Goal: Task Accomplishment & Management: Manage account settings

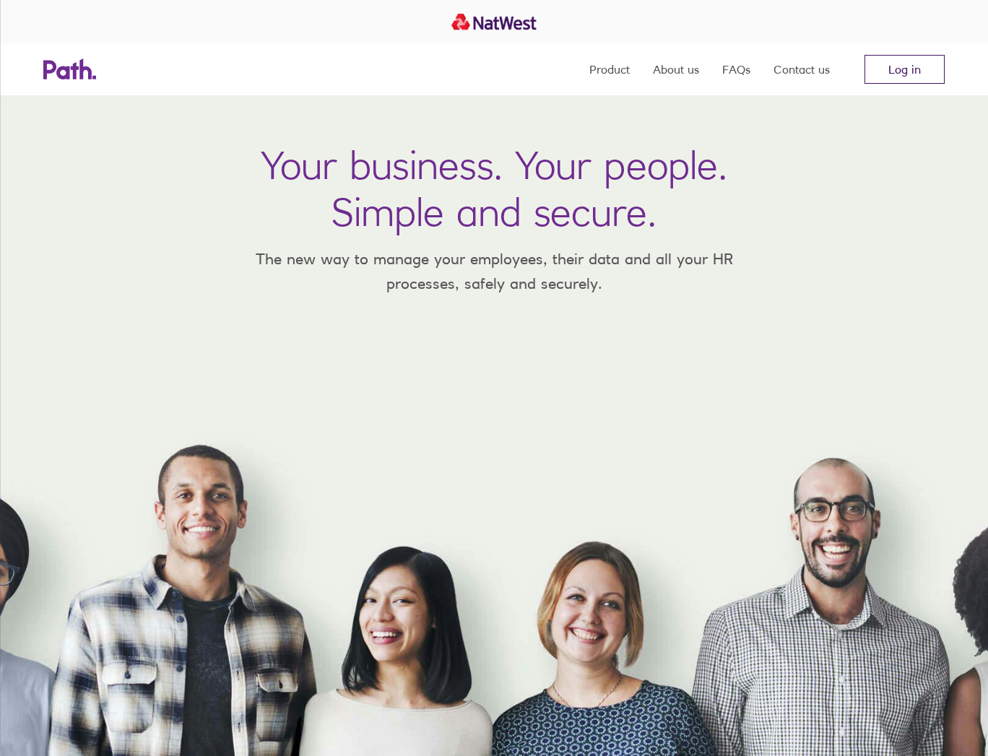
click at [918, 67] on link "Log in" at bounding box center [904, 69] width 80 height 29
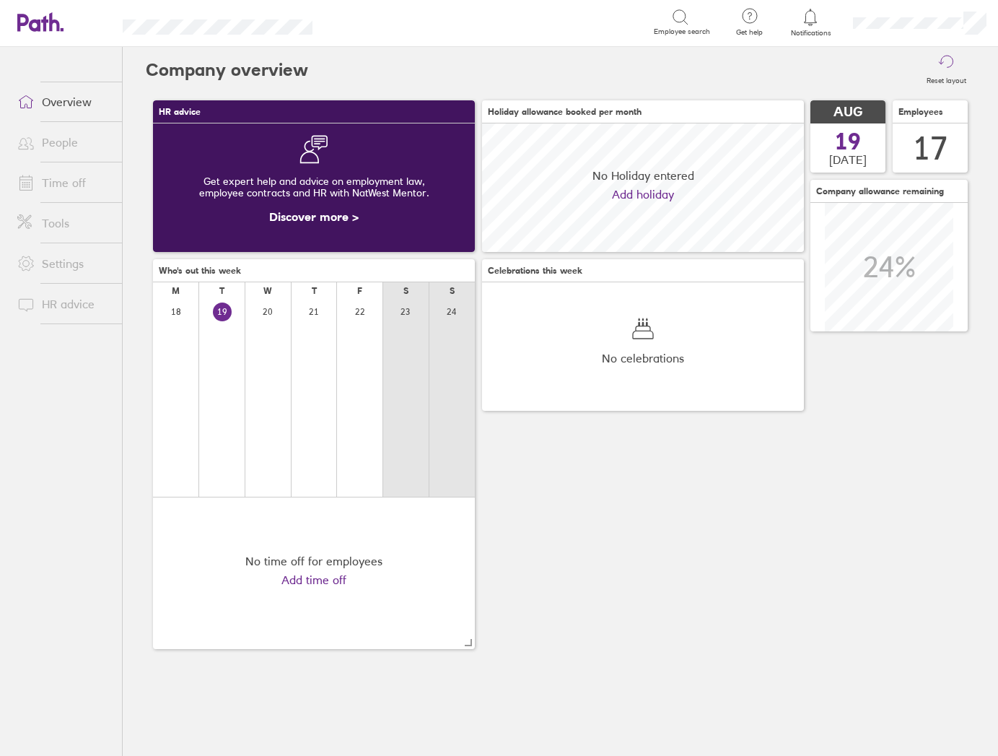
scroll to position [128, 322]
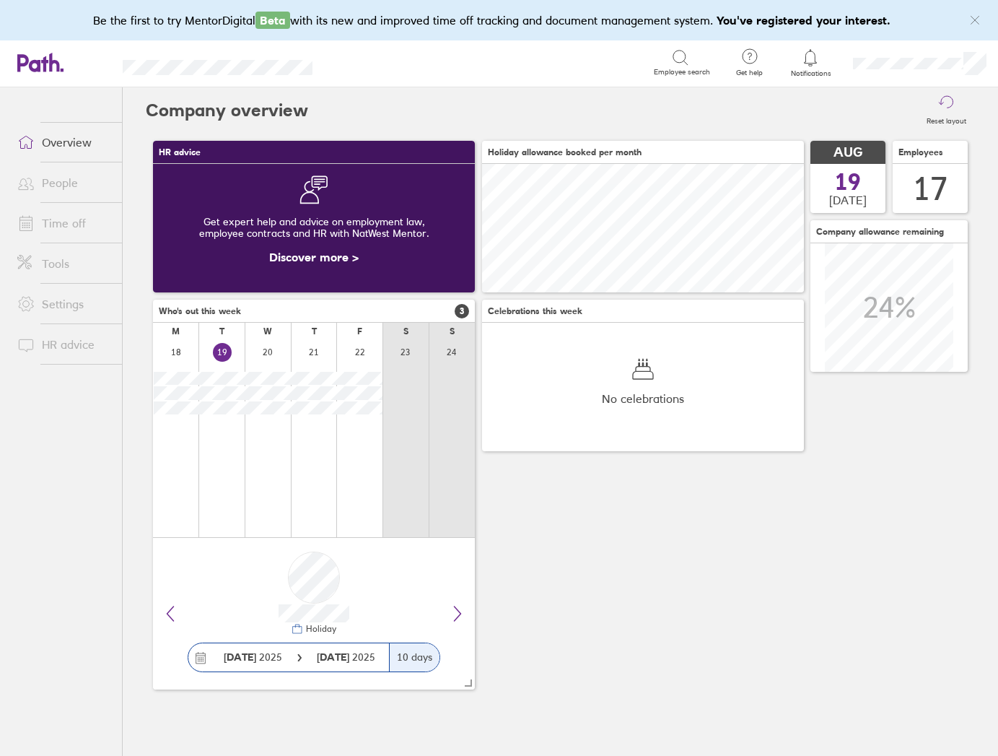
click at [64, 222] on link "Time off" at bounding box center [64, 223] width 116 height 29
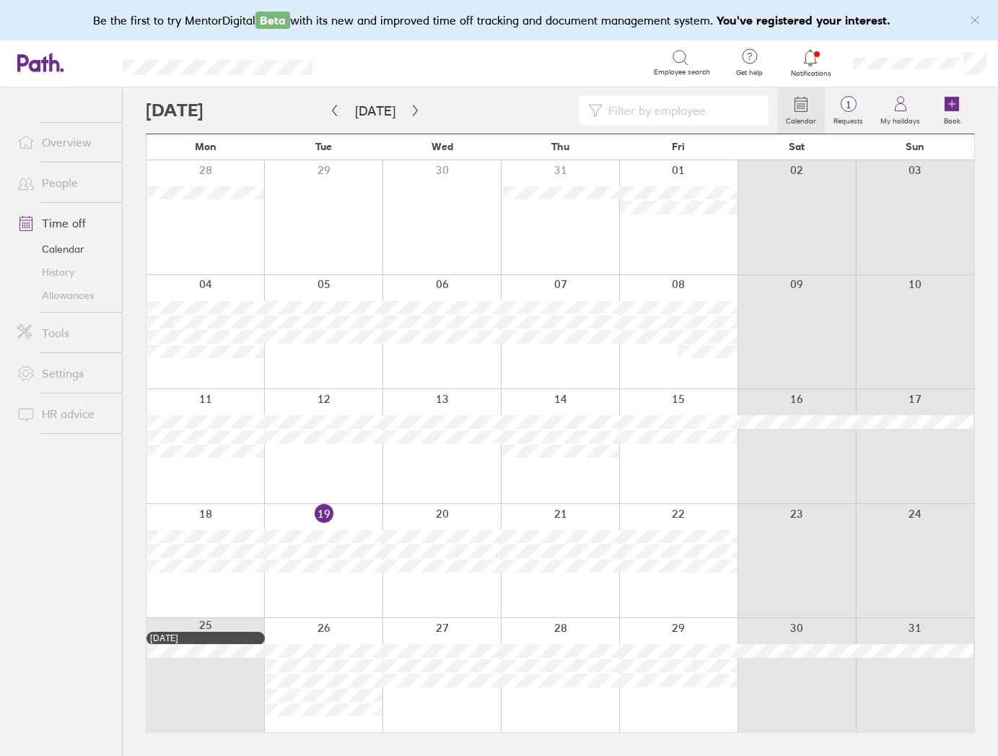
click at [66, 188] on link "People" at bounding box center [64, 182] width 116 height 29
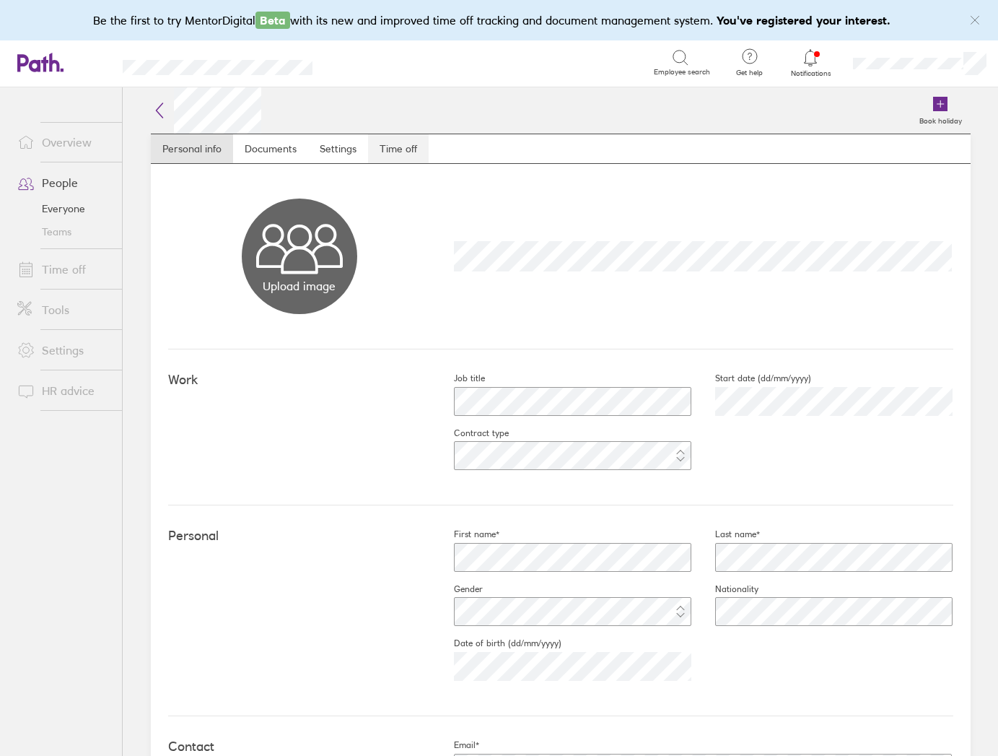
click at [392, 148] on link "Time off" at bounding box center [398, 148] width 61 height 29
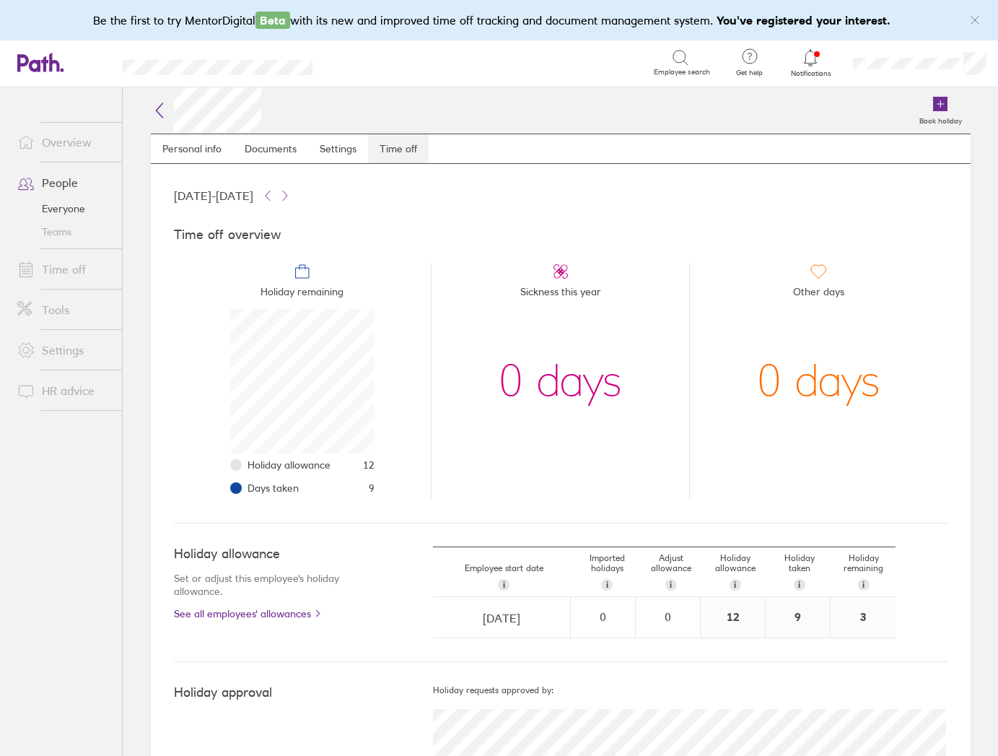
scroll to position [144, 144]
click at [68, 142] on link "Overview" at bounding box center [64, 142] width 116 height 29
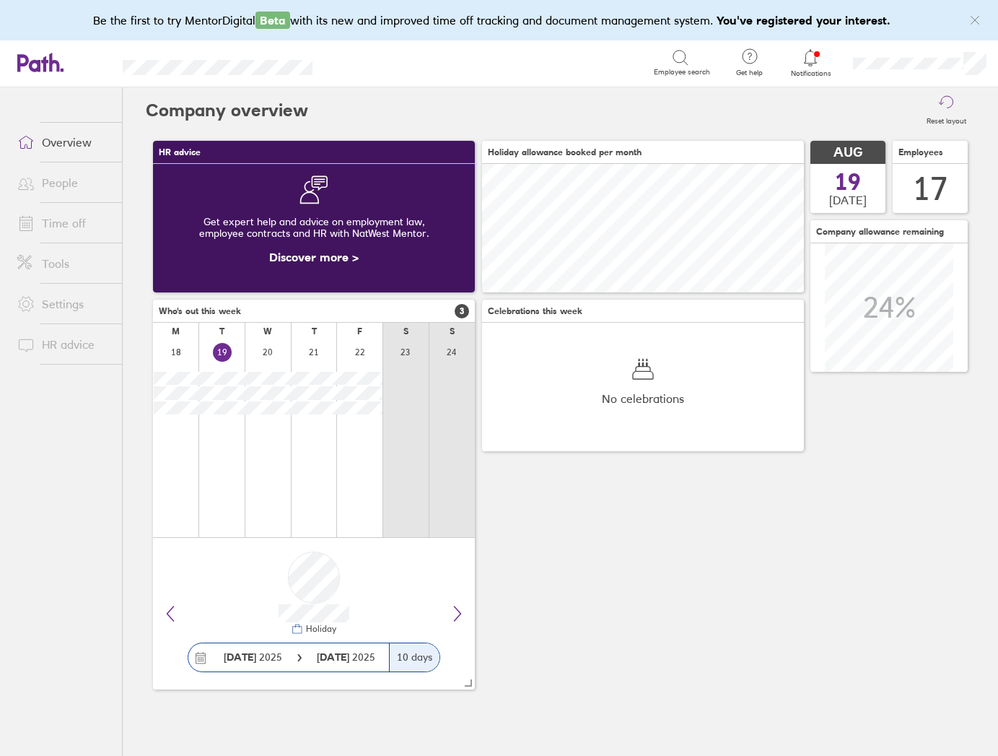
scroll to position [128, 322]
click at [58, 187] on link "People" at bounding box center [64, 182] width 116 height 29
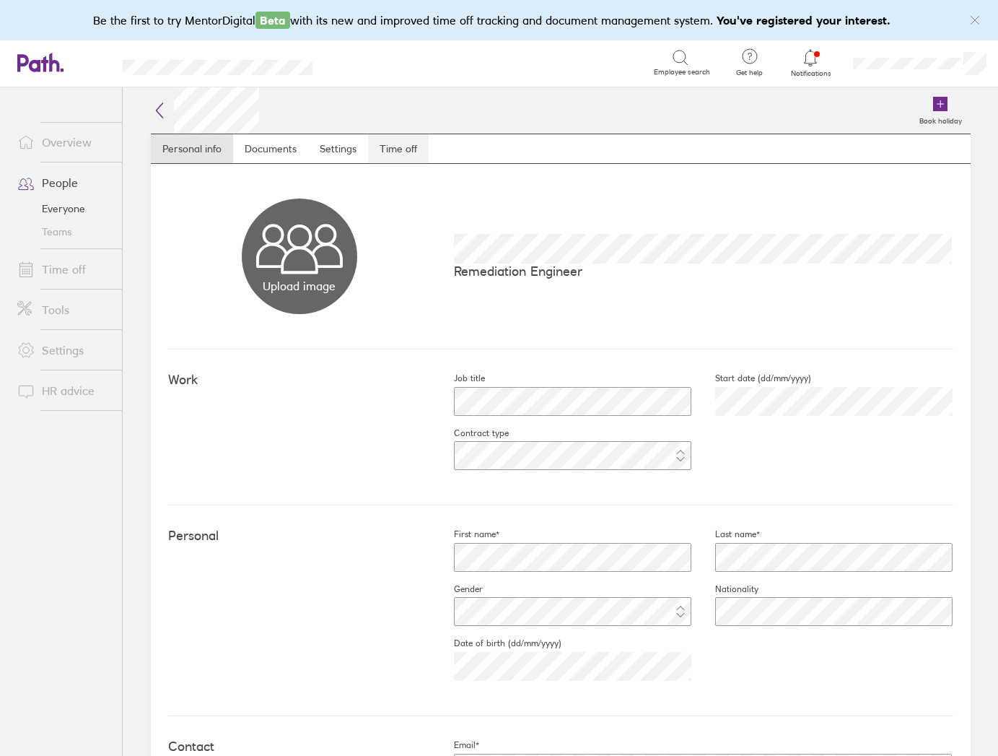
click at [398, 149] on link "Time off" at bounding box center [398, 148] width 61 height 29
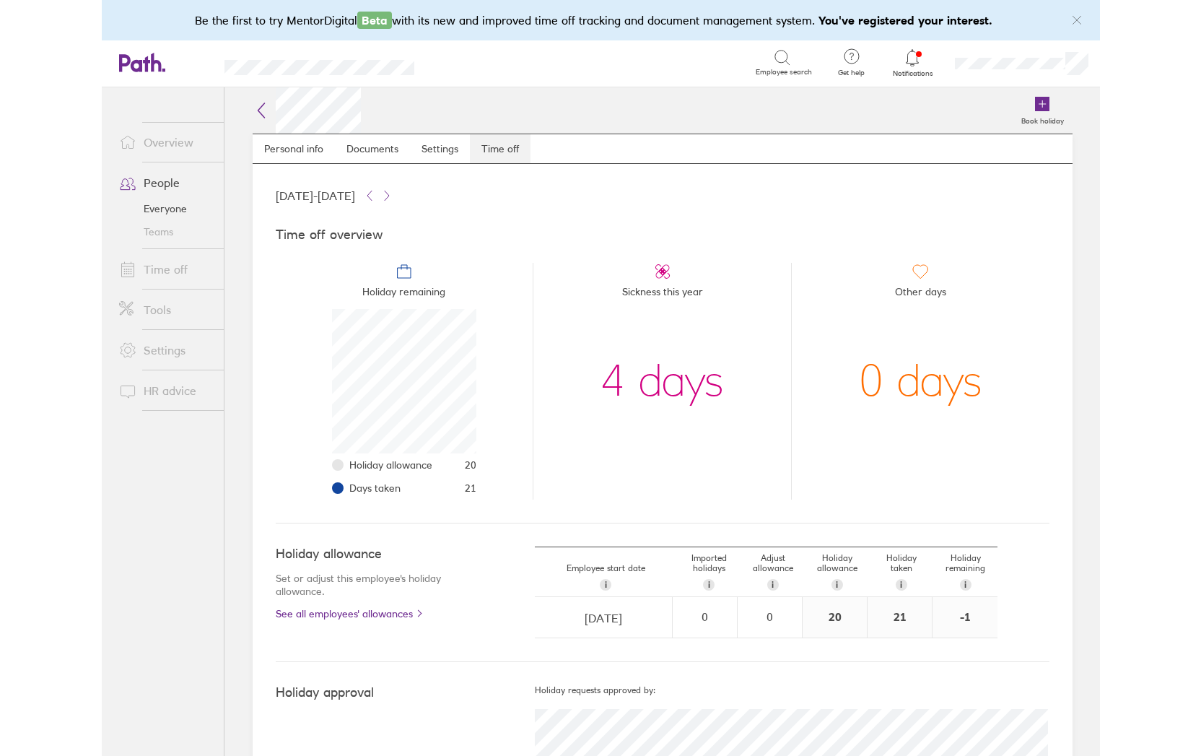
scroll to position [144, 144]
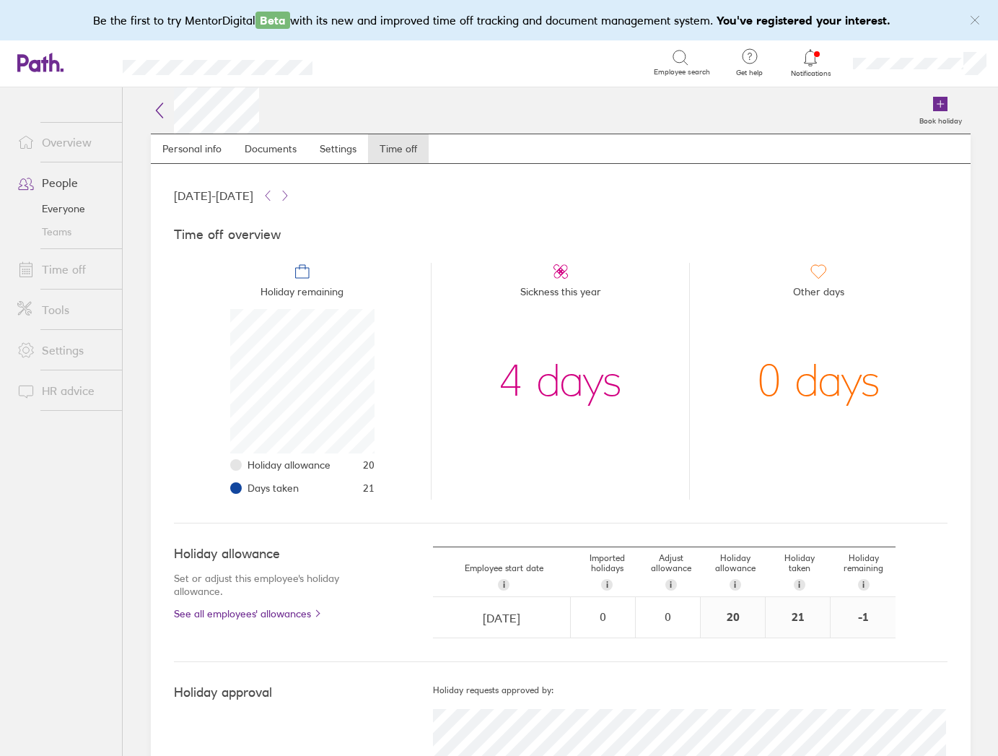
click at [64, 206] on link "Everyone" at bounding box center [64, 208] width 116 height 23
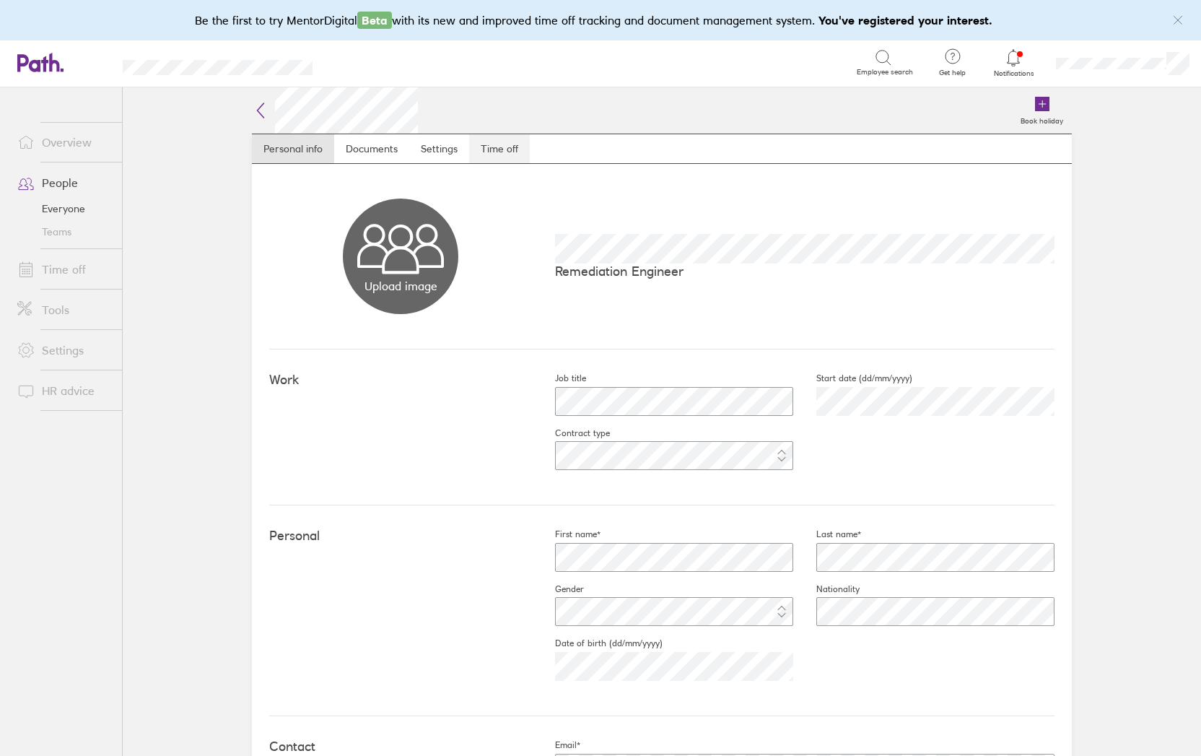
click at [499, 142] on link "Time off" at bounding box center [499, 148] width 61 height 29
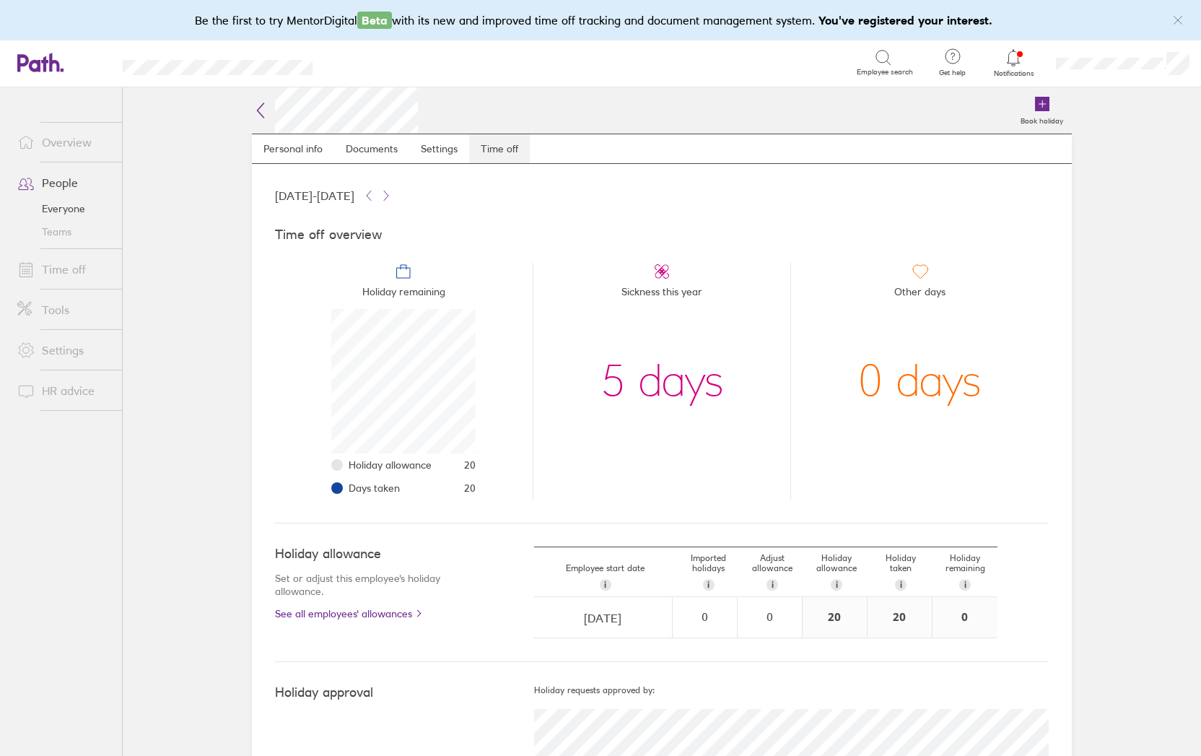
scroll to position [144, 144]
click at [63, 185] on link "People" at bounding box center [64, 182] width 116 height 29
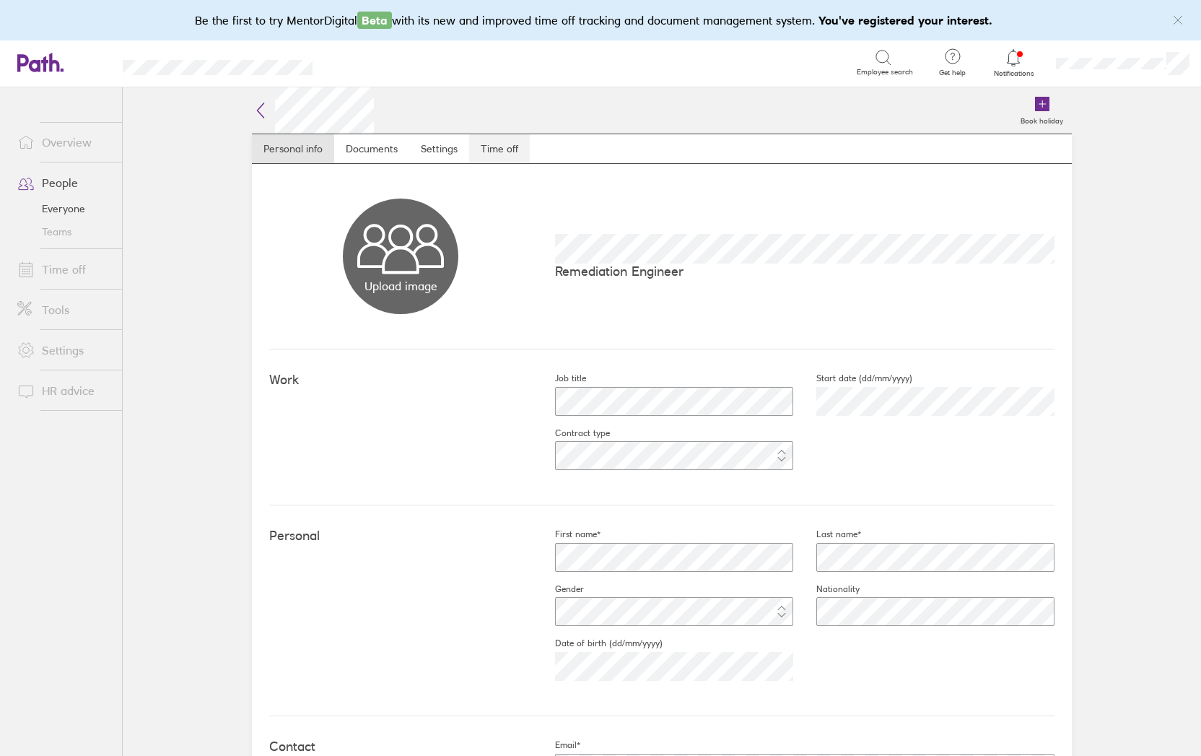
click at [497, 156] on link "Time off" at bounding box center [499, 148] width 61 height 29
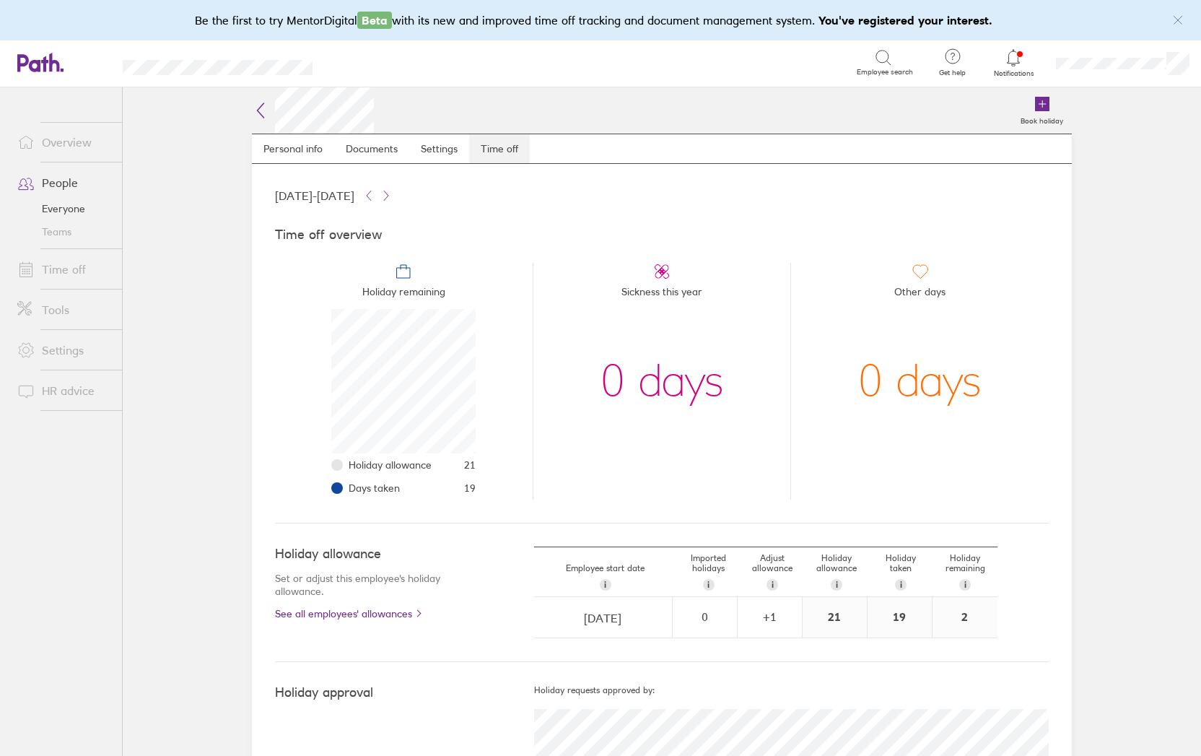
scroll to position [144, 144]
click at [252, 105] on icon at bounding box center [260, 110] width 17 height 17
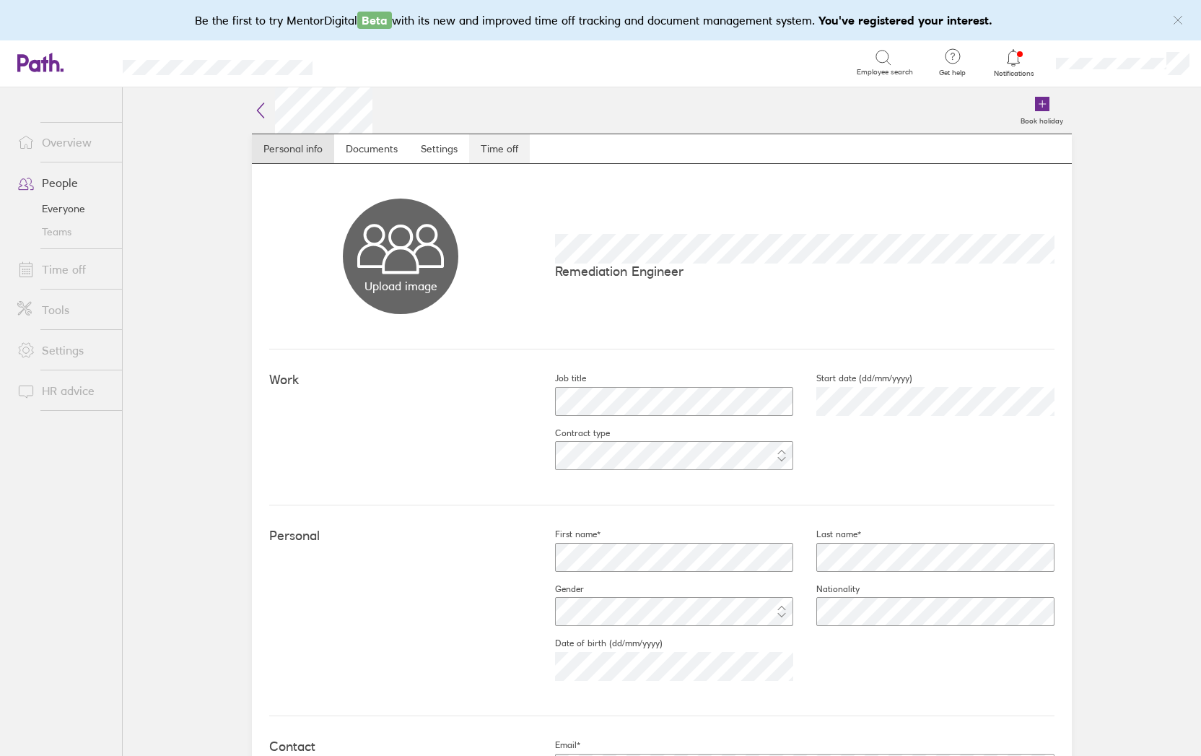
click at [492, 144] on link "Time off" at bounding box center [499, 148] width 61 height 29
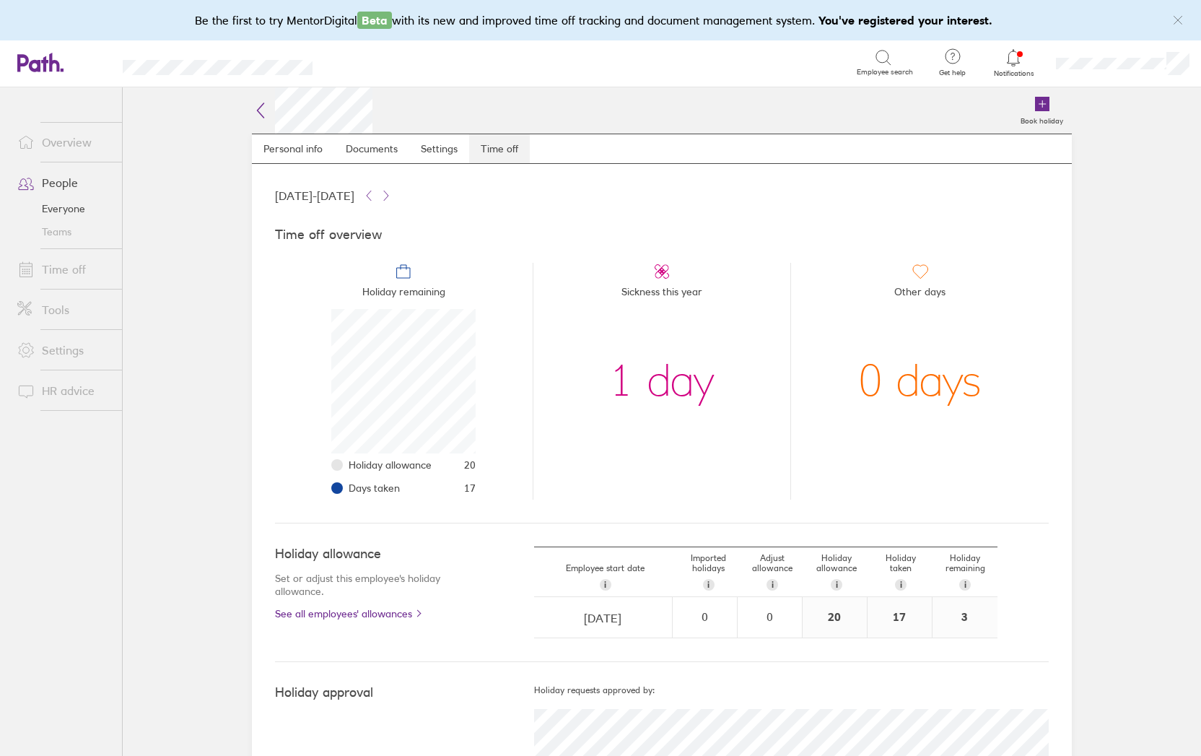
scroll to position [144, 144]
click at [260, 107] on icon at bounding box center [260, 110] width 17 height 17
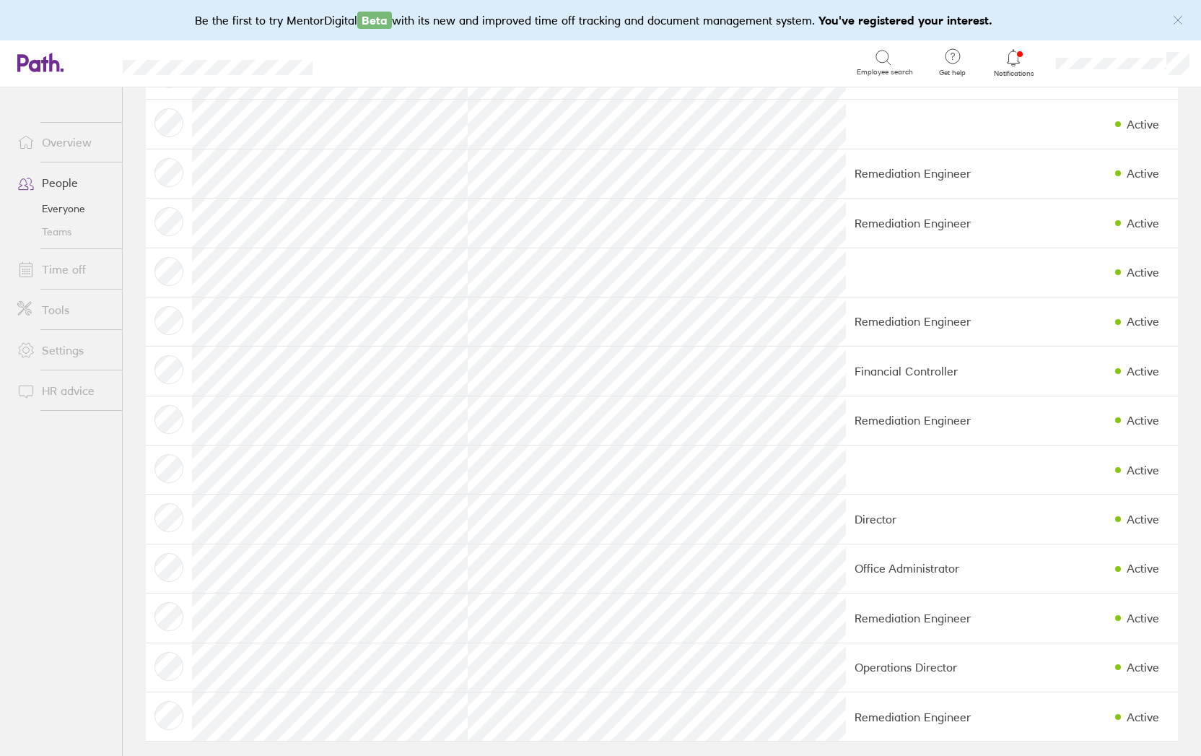
scroll to position [274, 0]
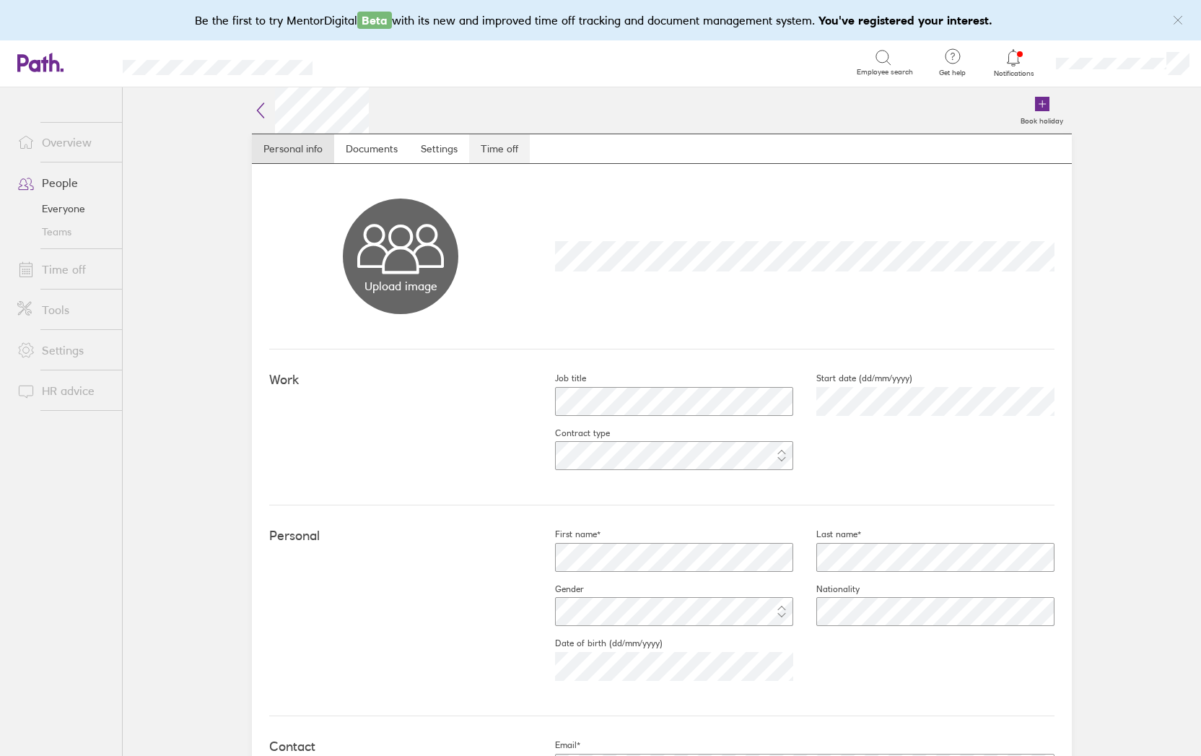
click at [499, 147] on link "Time off" at bounding box center [499, 148] width 61 height 29
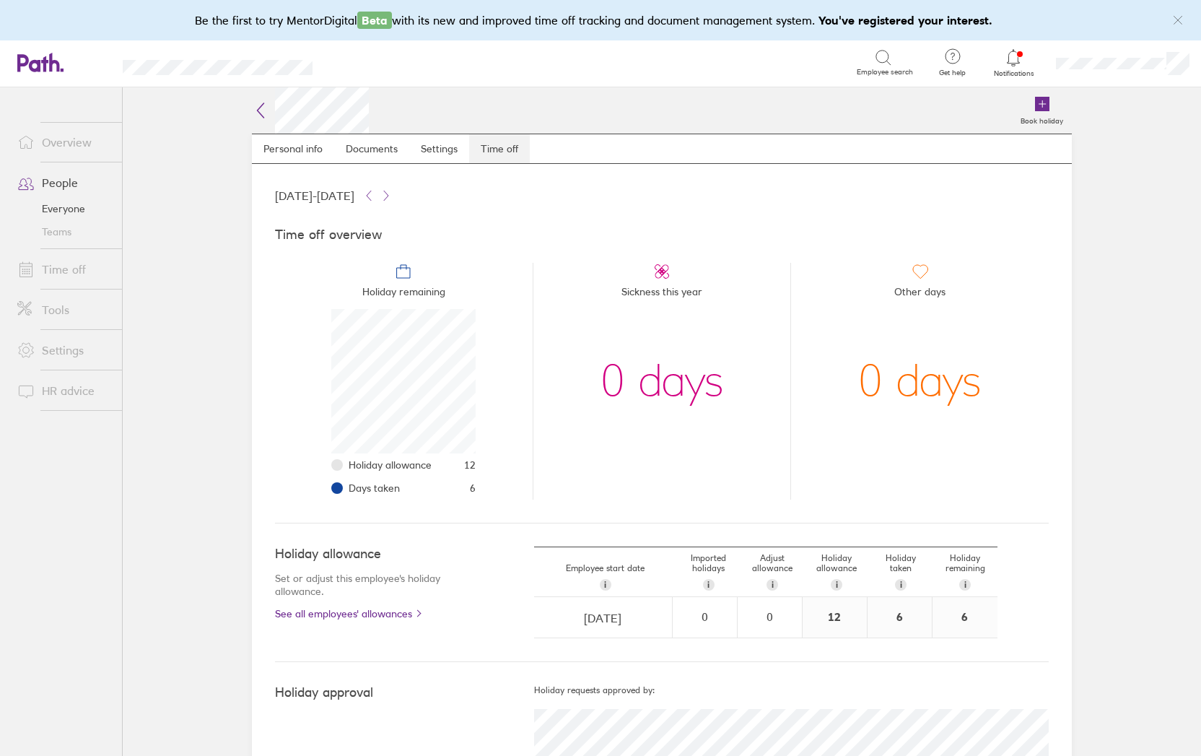
scroll to position [144, 144]
click at [256, 111] on icon at bounding box center [260, 110] width 17 height 17
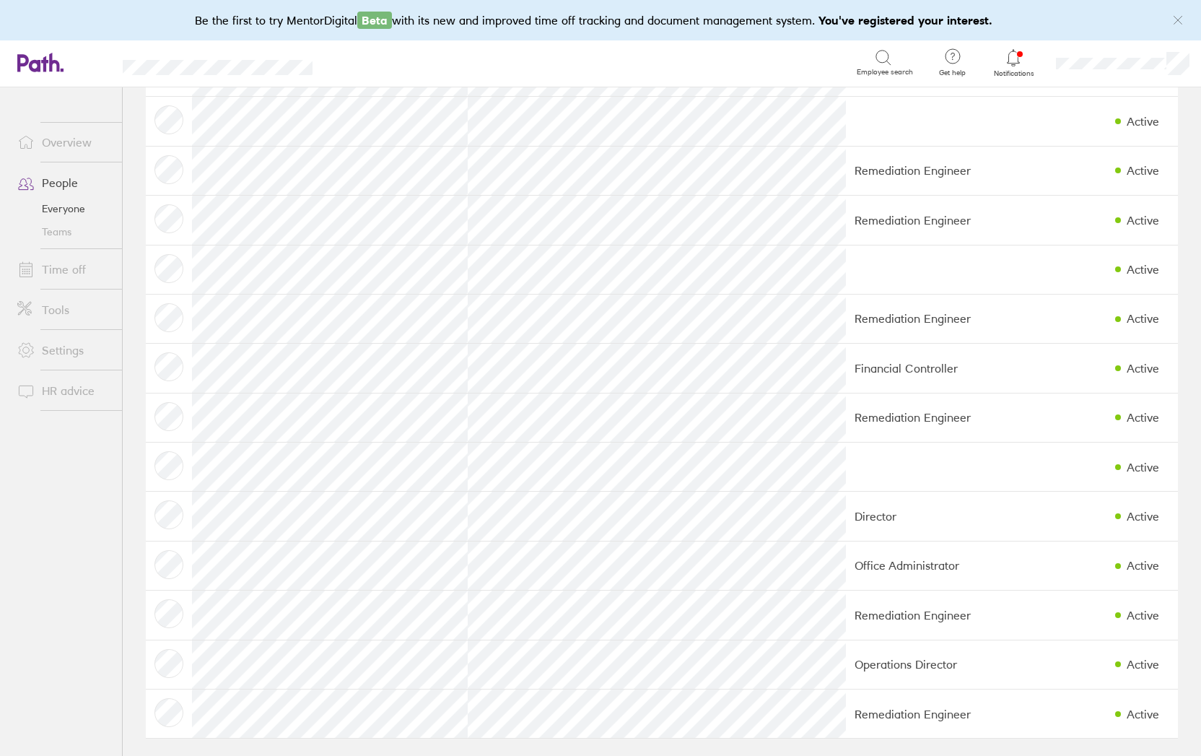
scroll to position [274, 0]
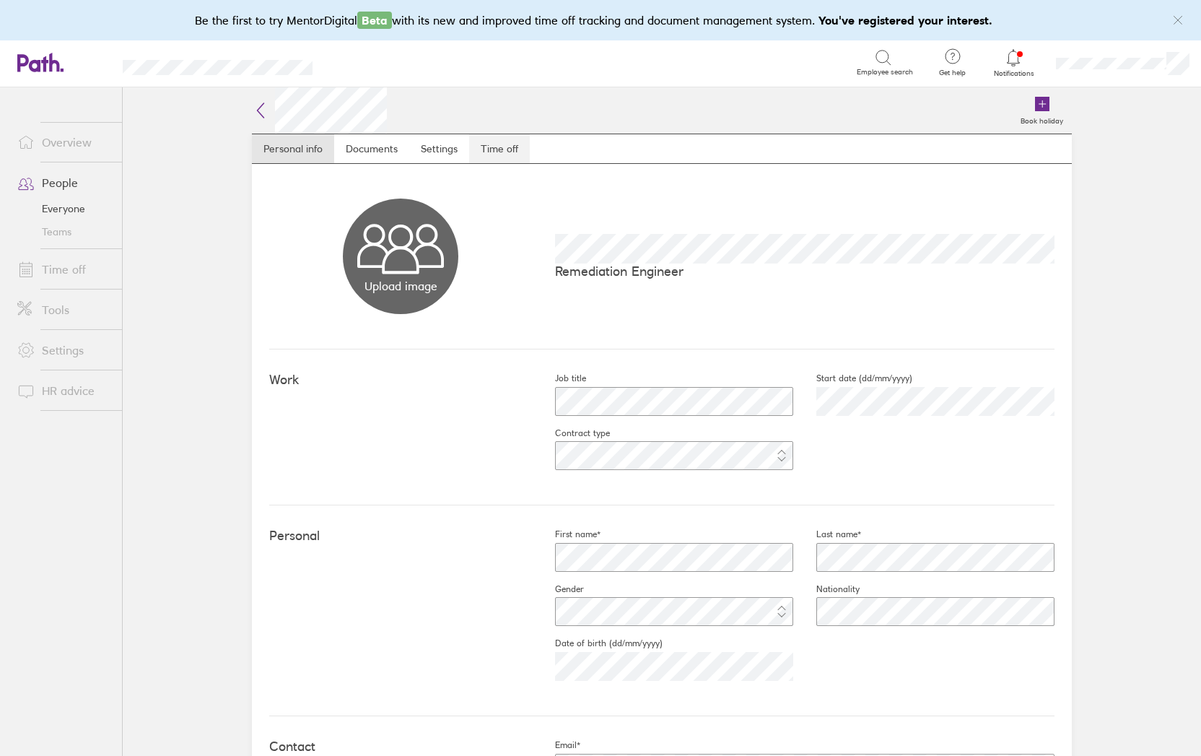
click at [501, 159] on link "Time off" at bounding box center [499, 148] width 61 height 29
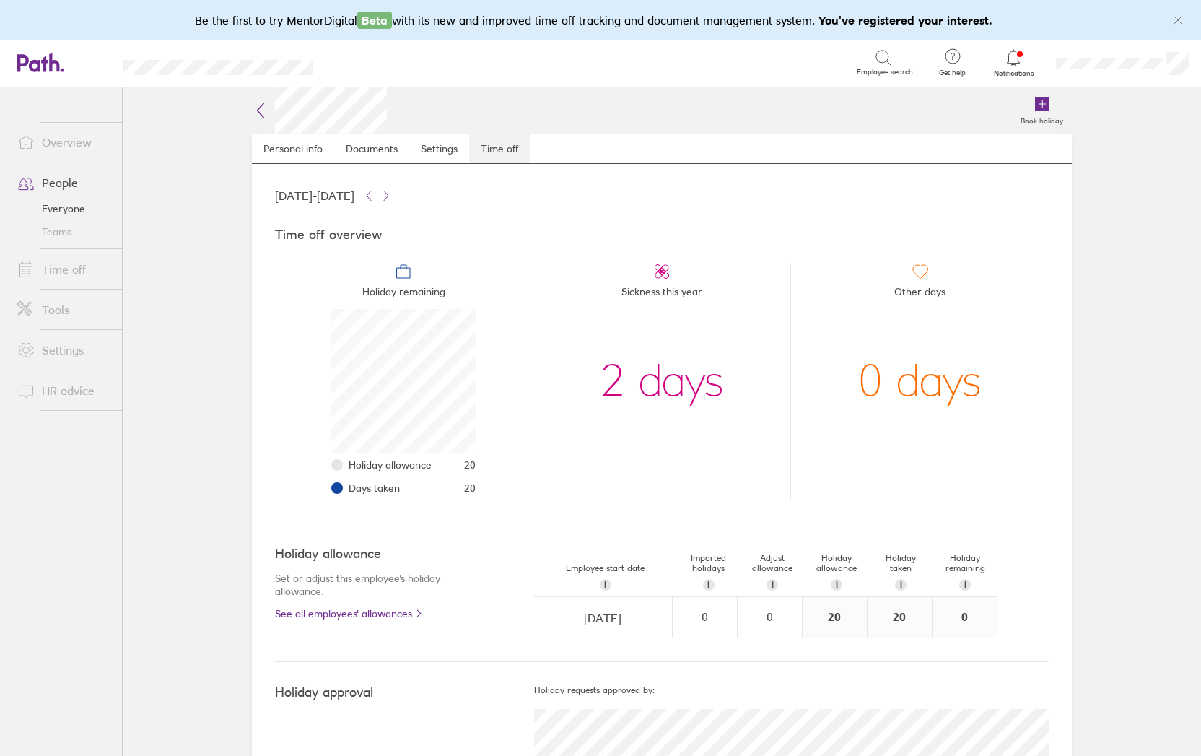
scroll to position [144, 144]
click at [254, 104] on icon at bounding box center [260, 110] width 17 height 17
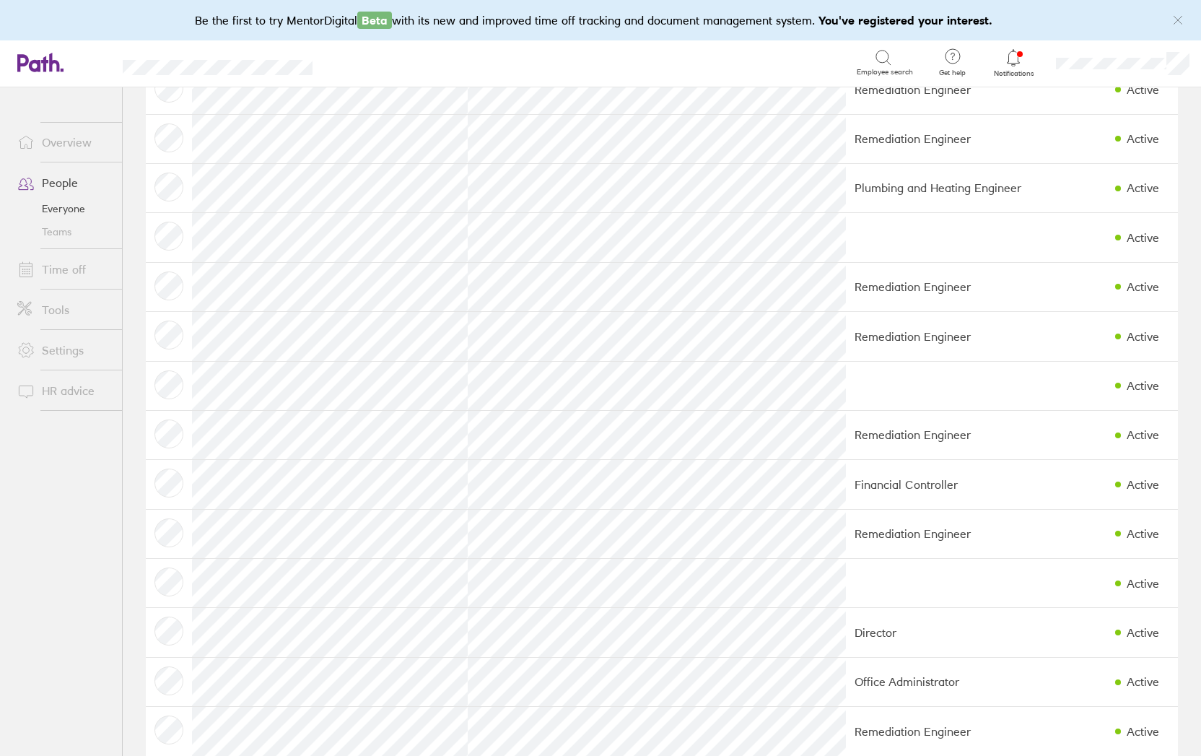
scroll to position [274, 0]
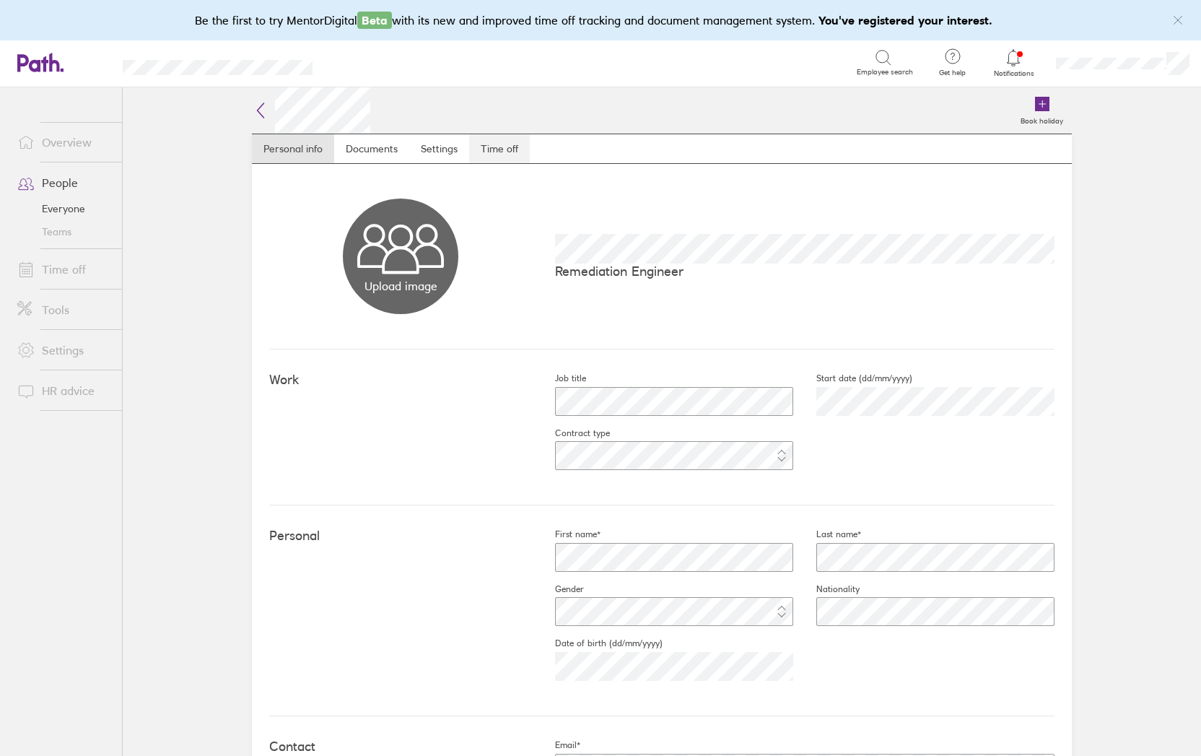
click at [489, 151] on link "Time off" at bounding box center [499, 148] width 61 height 29
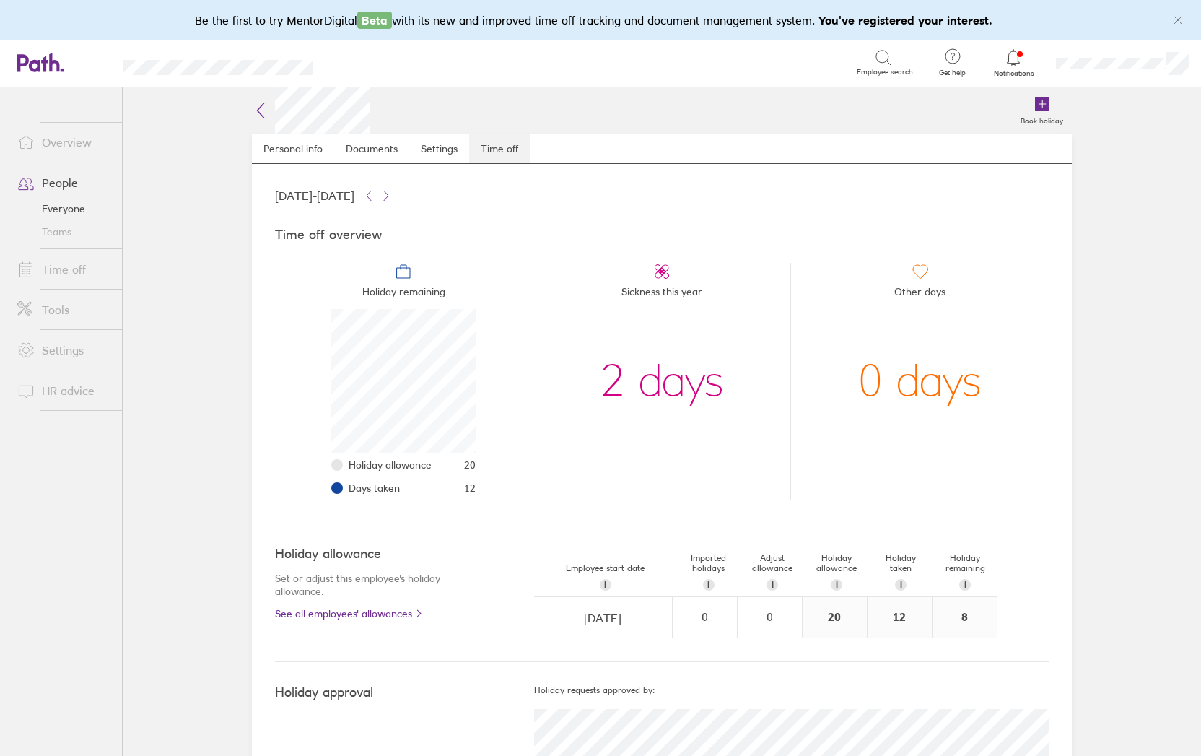
scroll to position [144, 144]
click at [252, 111] on icon at bounding box center [260, 110] width 17 height 17
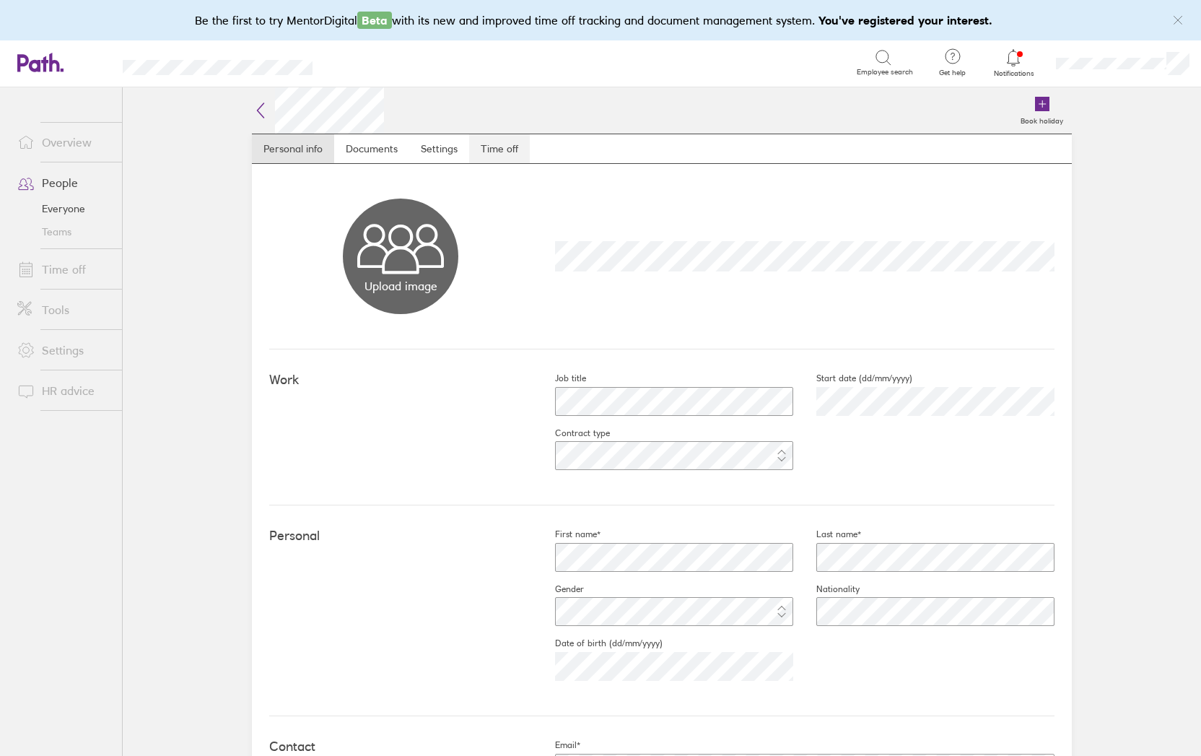
click at [495, 145] on link "Time off" at bounding box center [499, 148] width 61 height 29
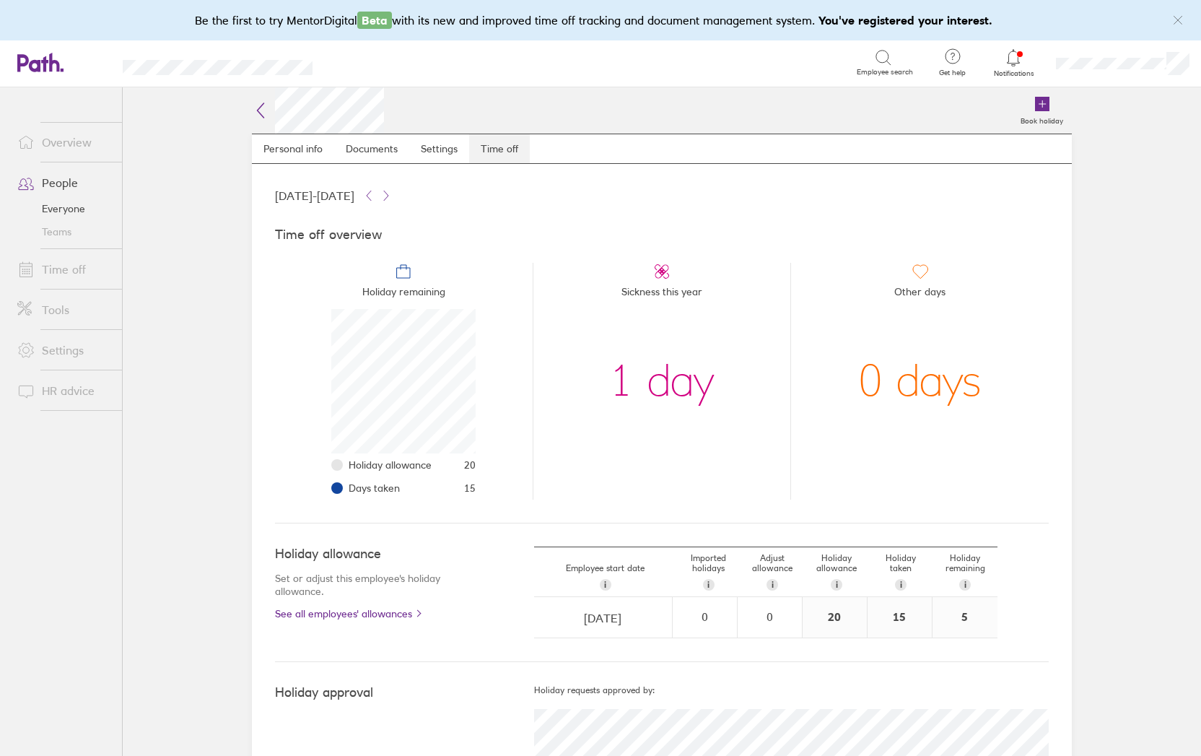
scroll to position [144, 144]
click at [252, 104] on icon at bounding box center [260, 110] width 17 height 17
